Goal: Find specific page/section: Find specific page/section

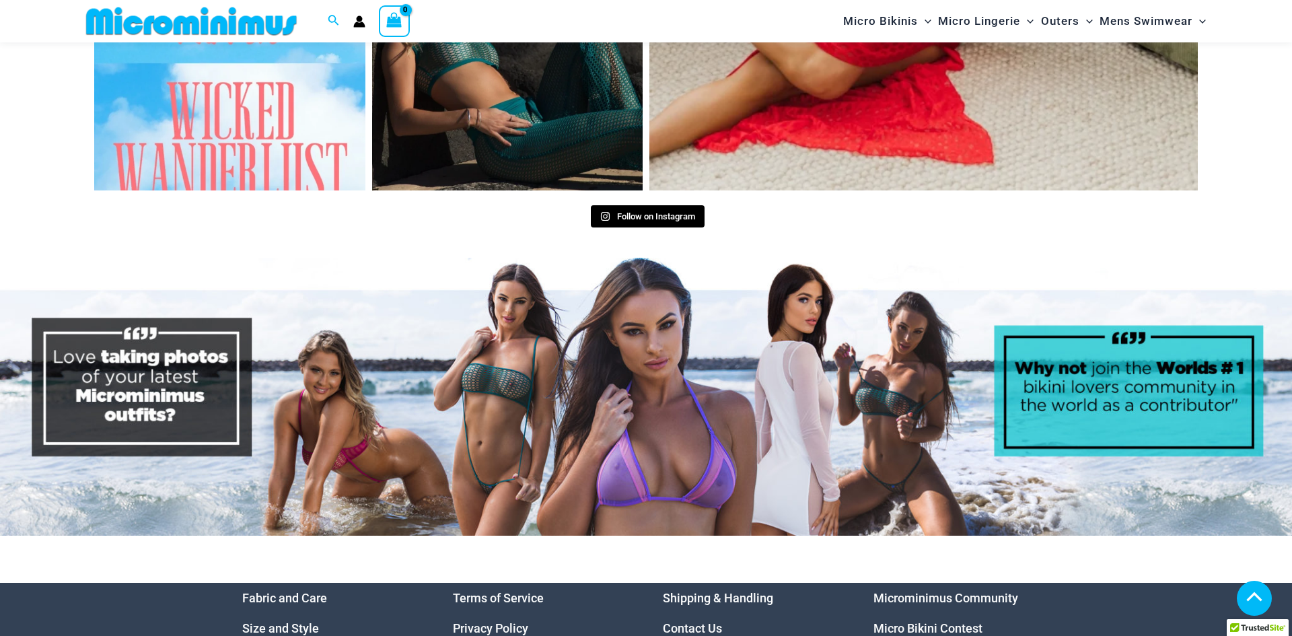
scroll to position [6540, 0]
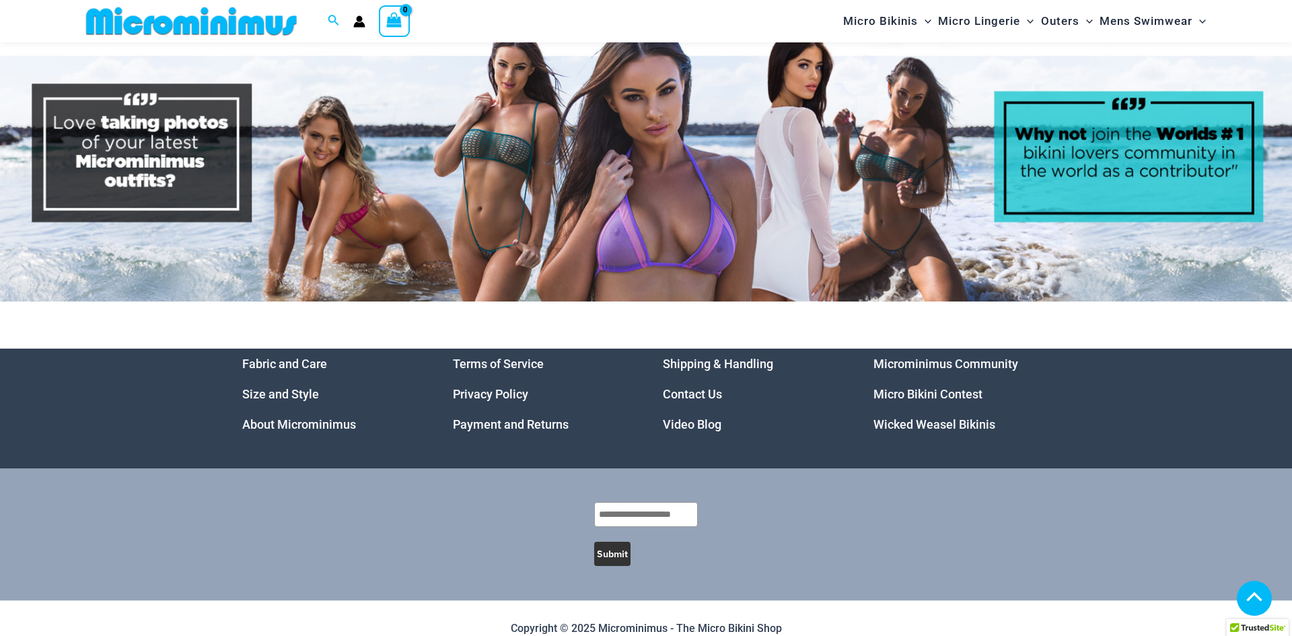
click at [929, 387] on link "Micro Bikini Contest" at bounding box center [927, 394] width 109 height 14
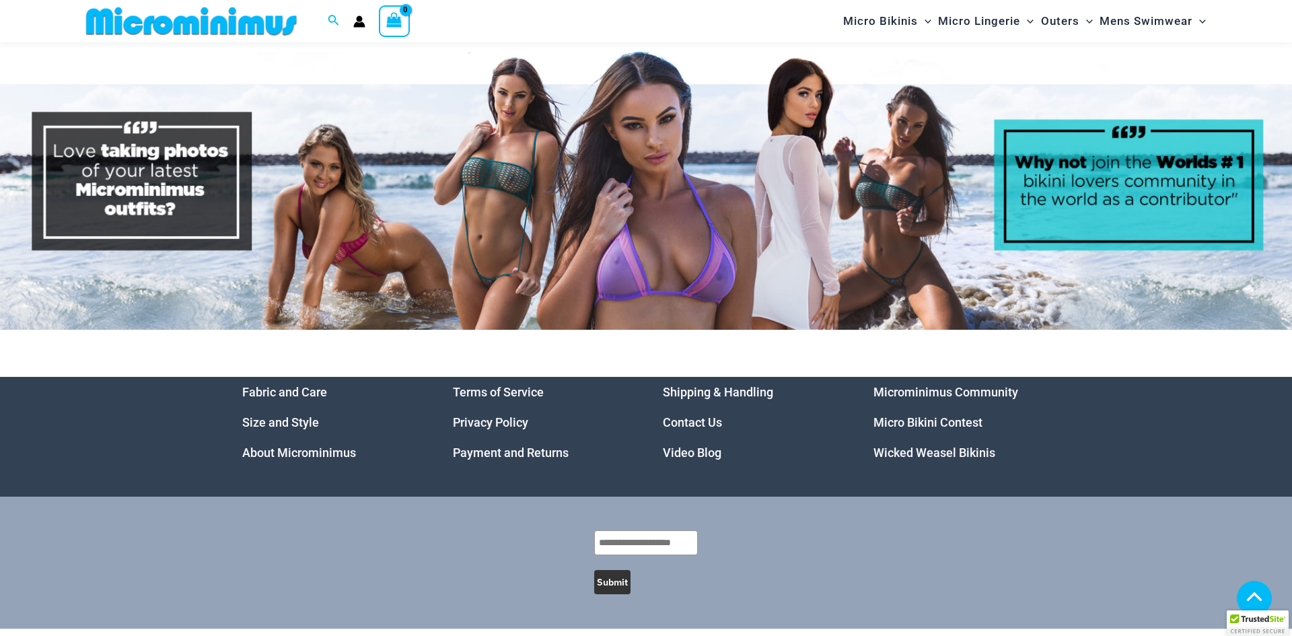
scroll to position [6540, 0]
